Goal: Task Accomplishment & Management: Manage account settings

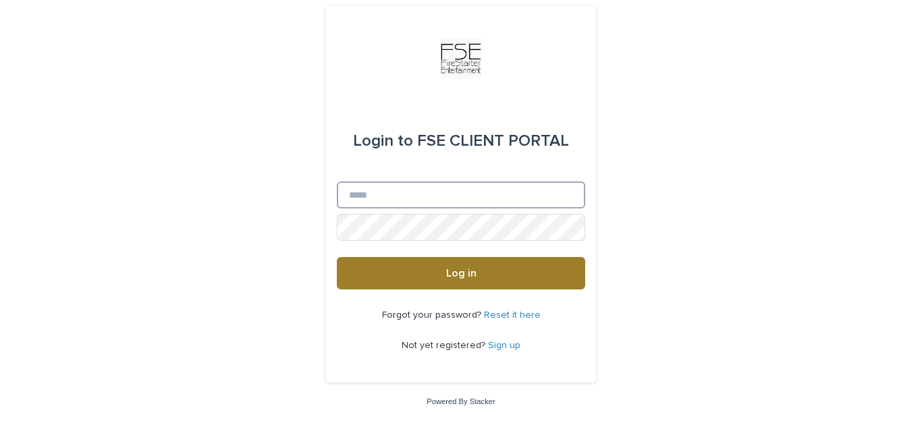
type input "**********"
click at [491, 279] on button "Log in" at bounding box center [461, 273] width 248 height 32
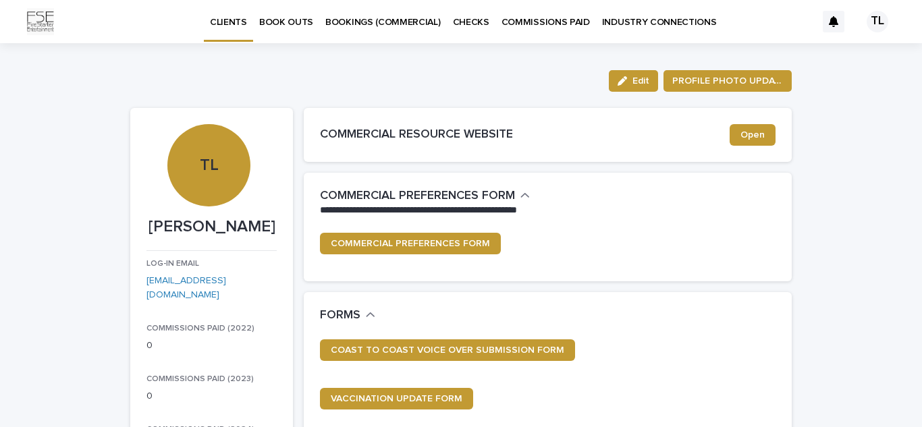
click at [866, 20] on div "TL" at bounding box center [877, 22] width 22 height 22
click at [818, 20] on div at bounding box center [461, 21] width 922 height 43
